Goal: Navigation & Orientation: Find specific page/section

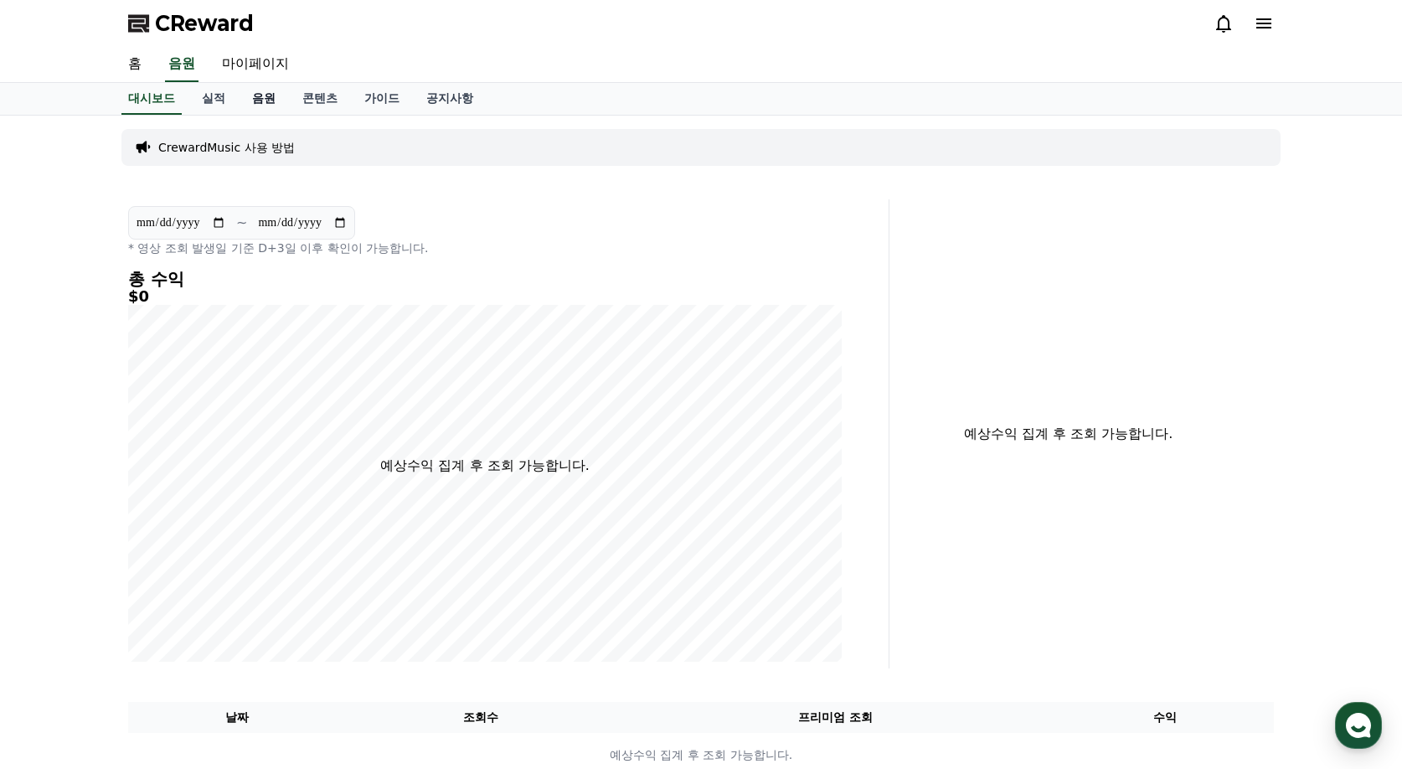
click at [269, 95] on link "음원" at bounding box center [264, 99] width 50 height 32
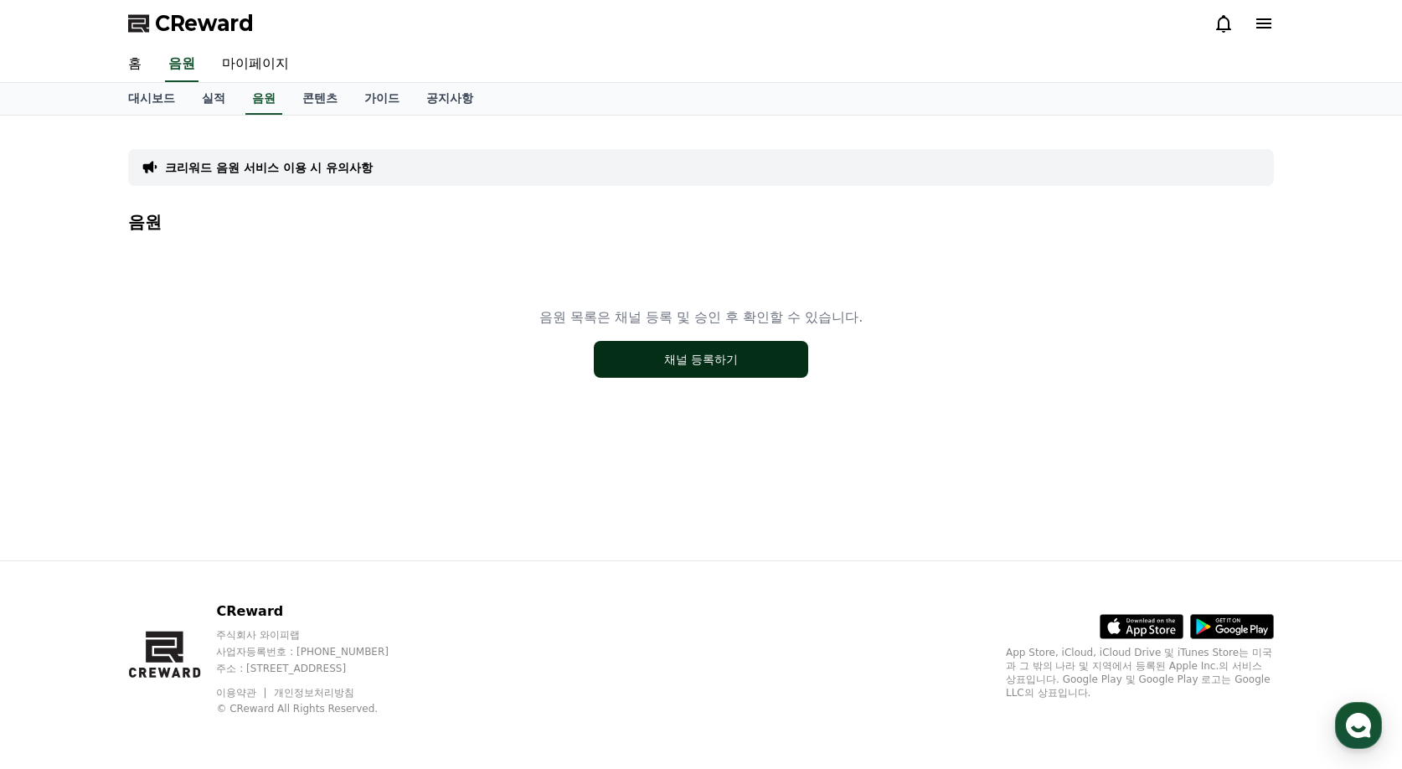
click at [720, 363] on button "채널 등록하기" at bounding box center [701, 359] width 214 height 37
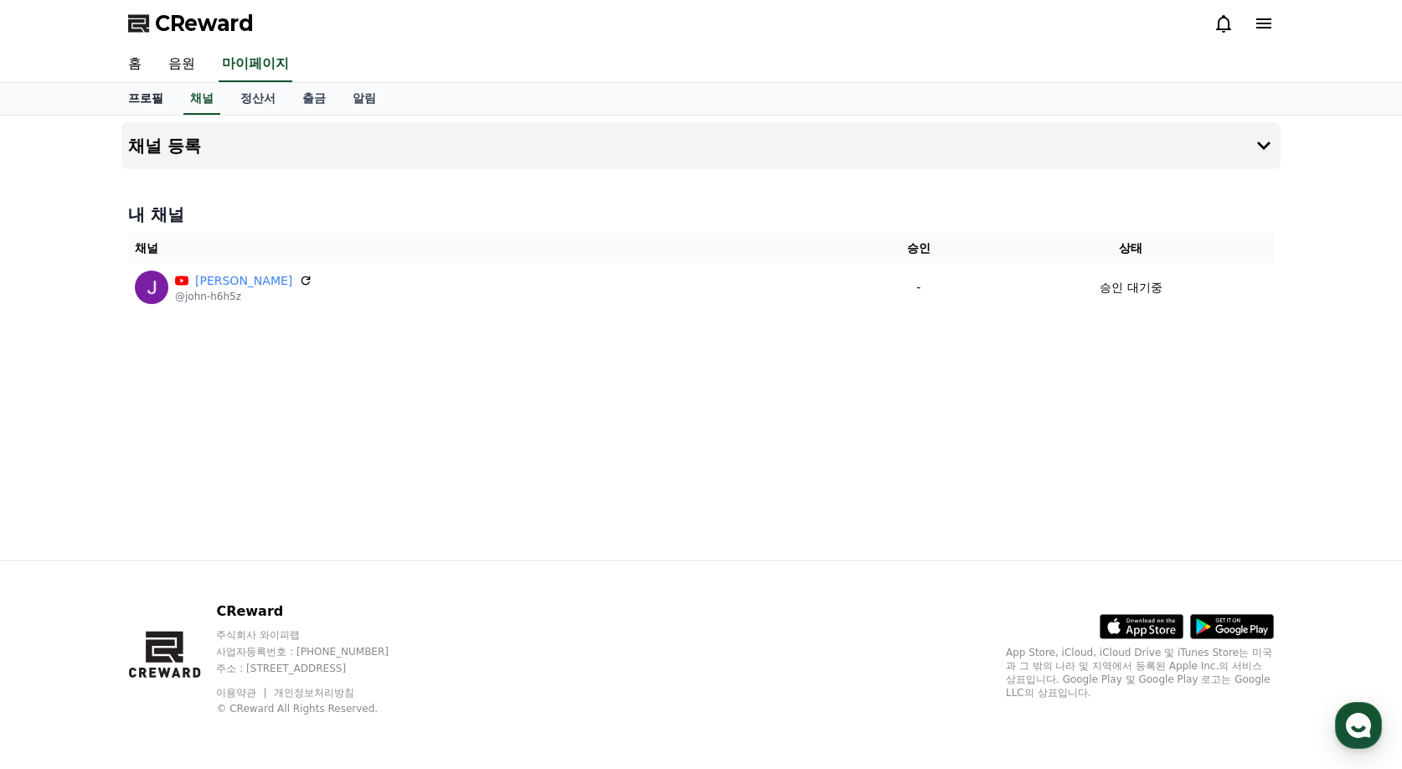
click at [144, 91] on link "프로필" at bounding box center [146, 99] width 62 height 32
select select "**********"
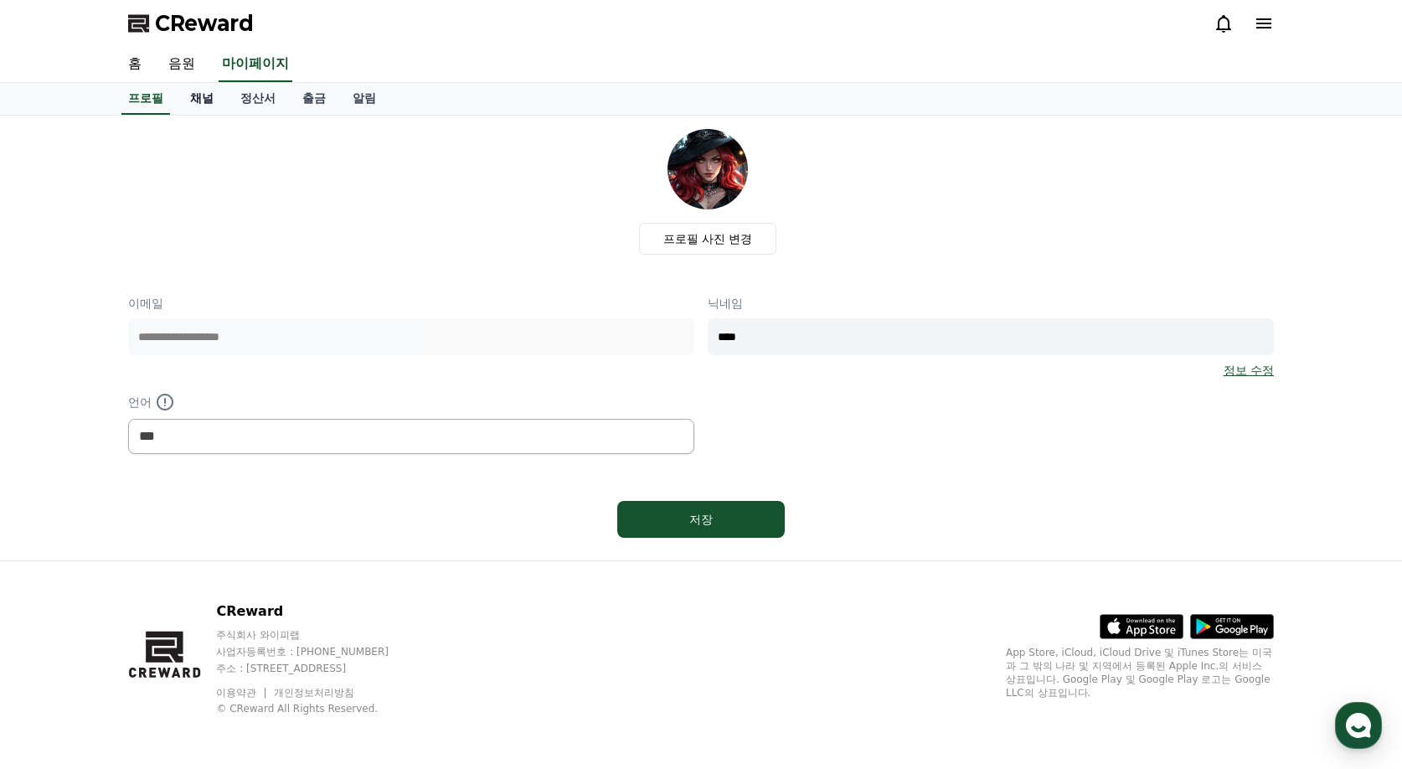
click at [184, 94] on link "채널" at bounding box center [202, 99] width 50 height 32
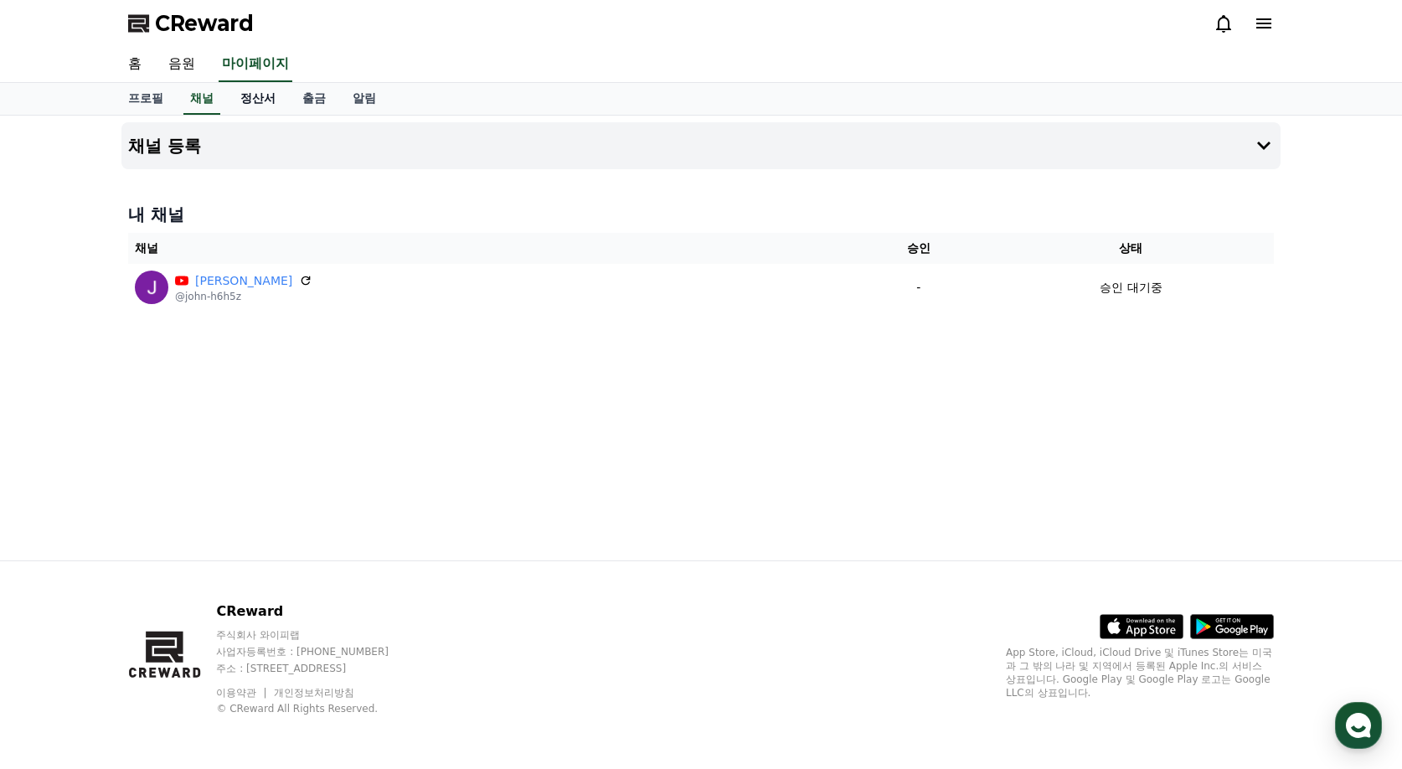
click at [257, 103] on link "정산서" at bounding box center [258, 99] width 62 height 32
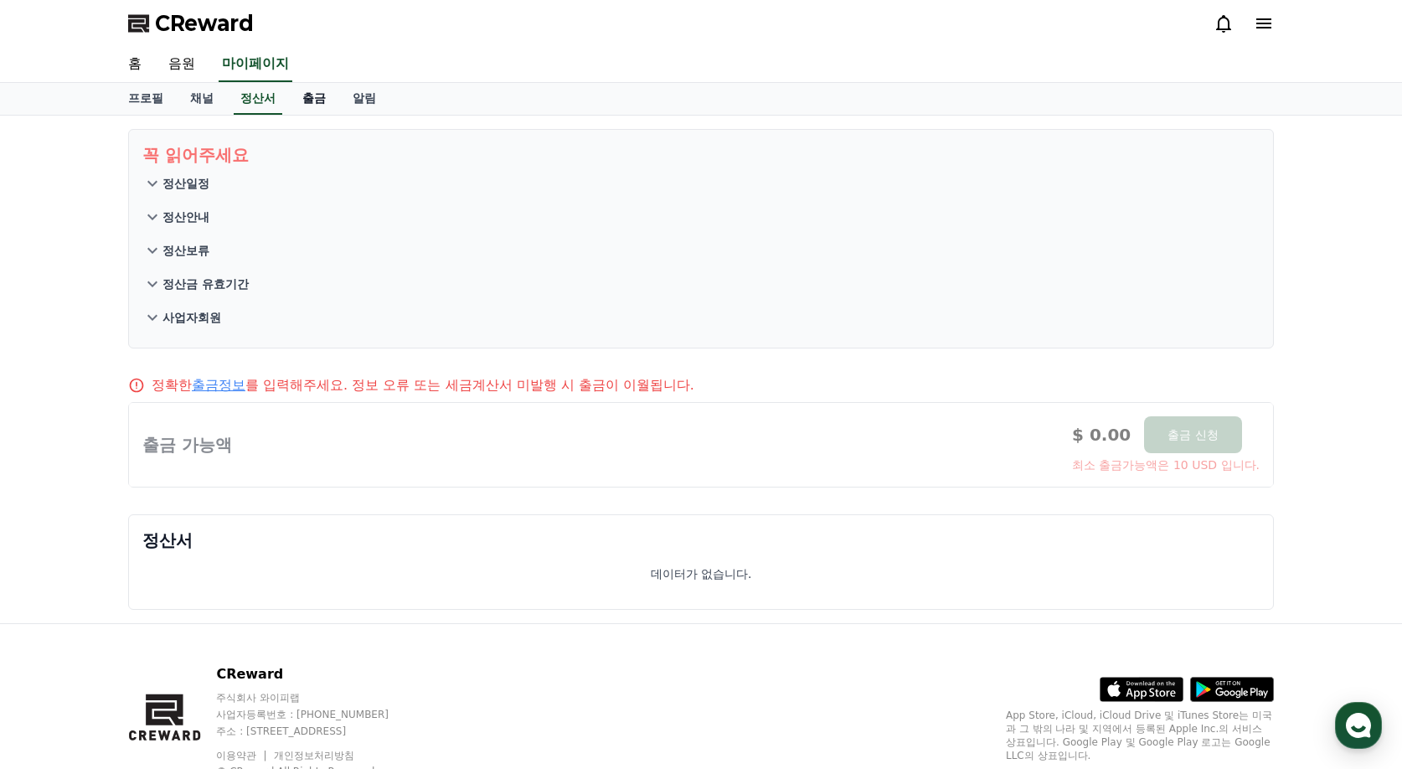
click at [319, 103] on link "출금" at bounding box center [314, 99] width 50 height 32
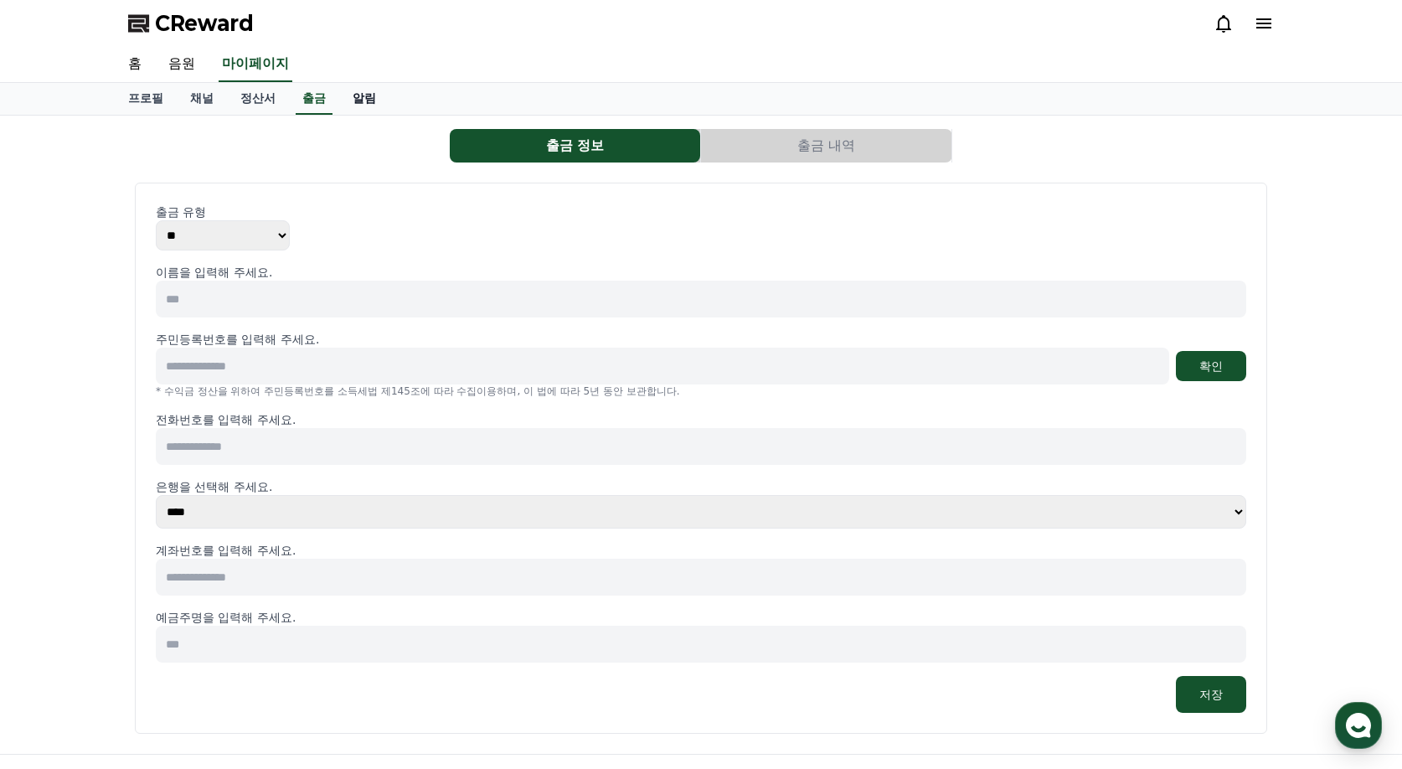
click at [372, 101] on link "알림" at bounding box center [364, 99] width 50 height 32
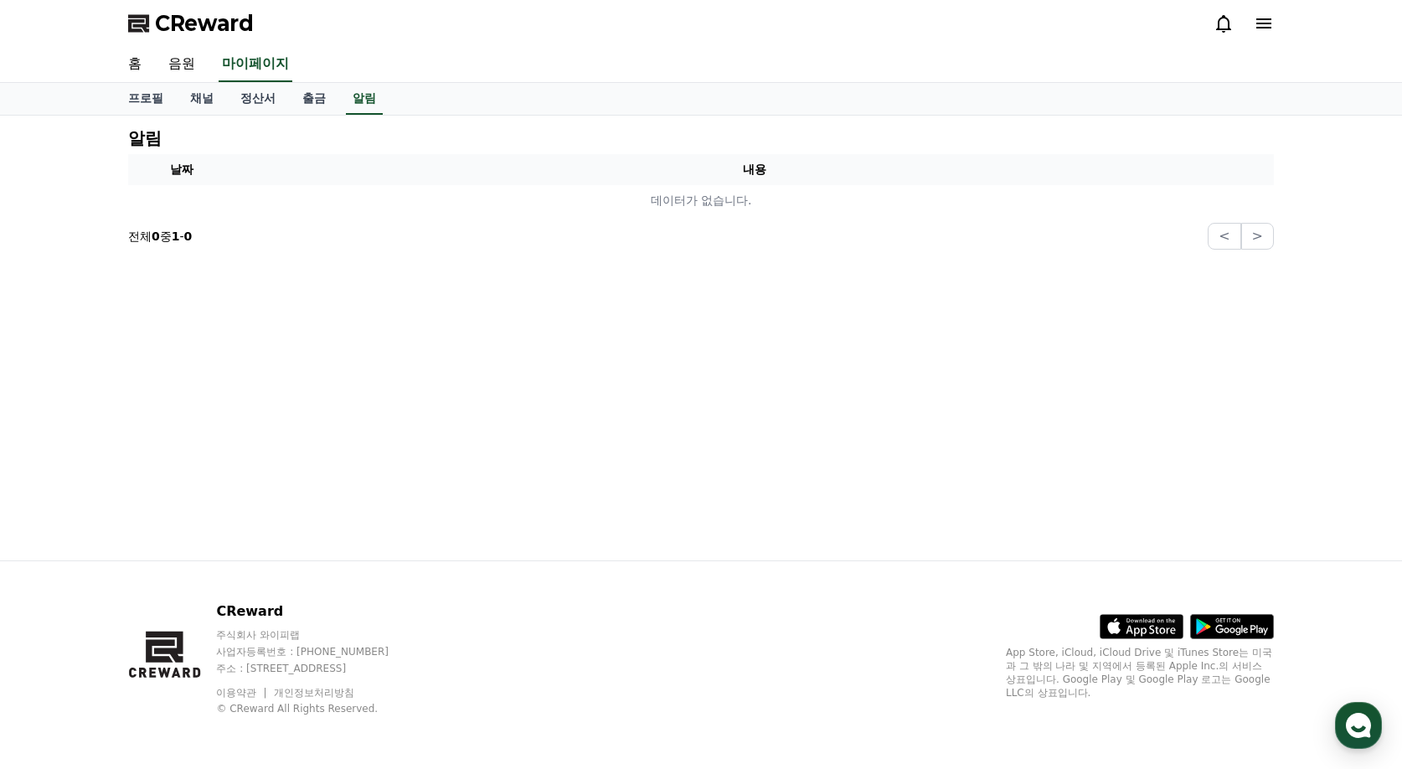
click at [604, 372] on div "알림 날짜 내용 데이터가 없습니다. 전체 0 중 1 - 0 < >" at bounding box center [701, 338] width 1173 height 445
